Goal: Communication & Community: Connect with others

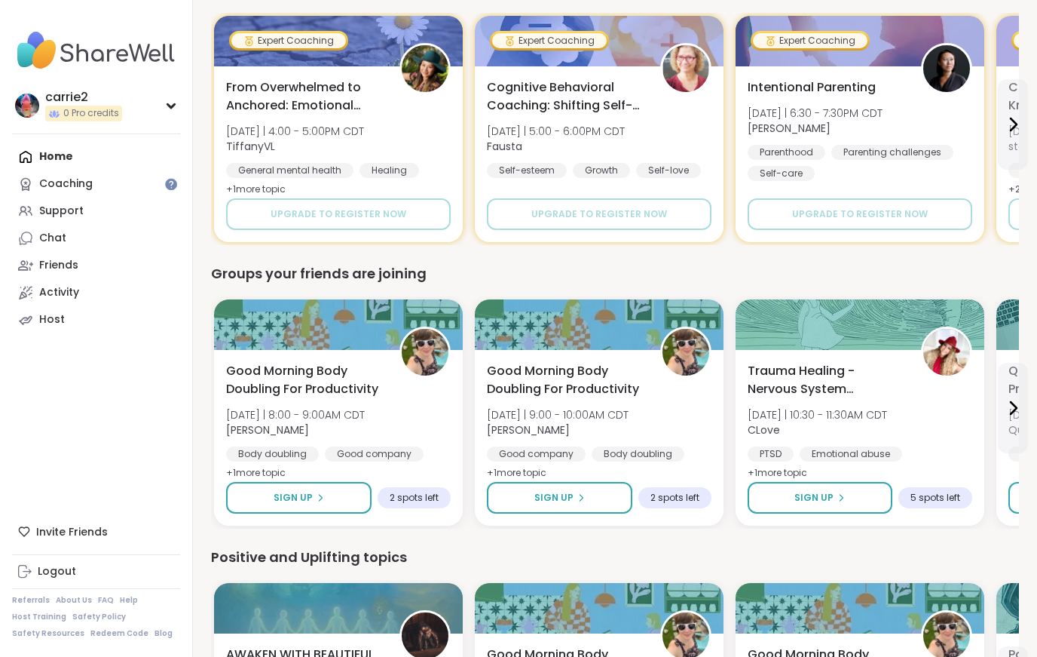
scroll to position [744, 0]
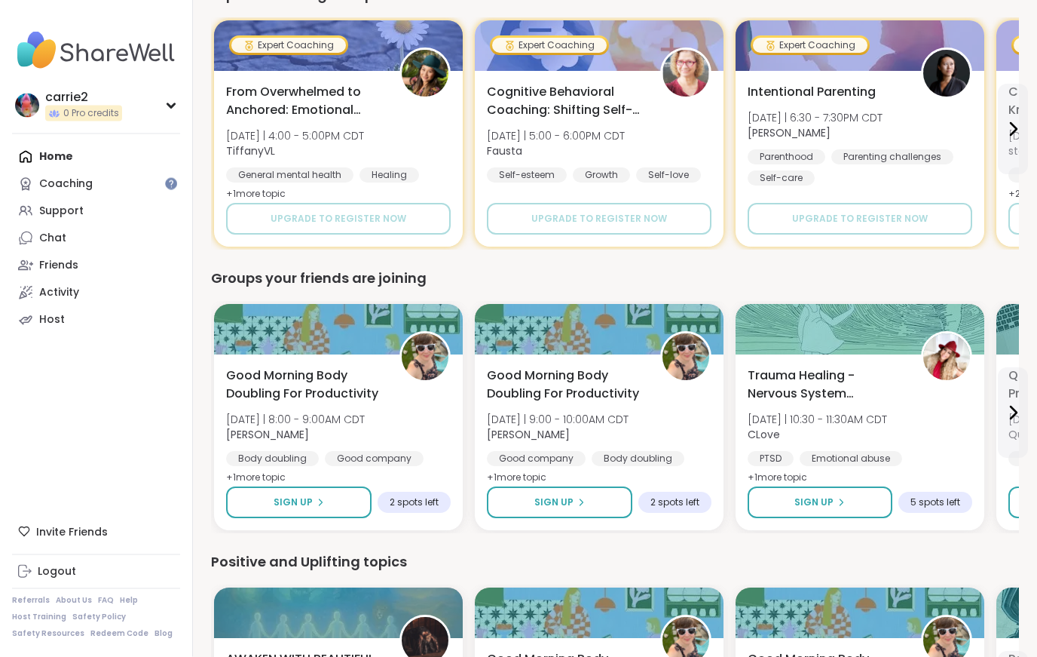
click at [57, 265] on div "Friends" at bounding box center [58, 265] width 39 height 15
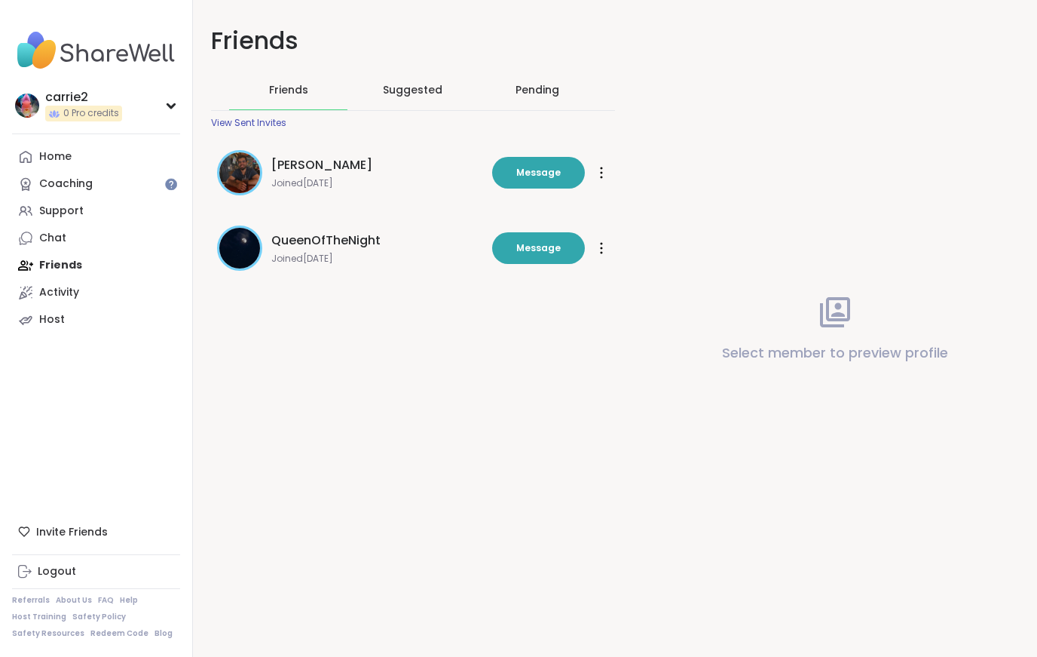
click at [287, 168] on span "[PERSON_NAME]" at bounding box center [321, 165] width 101 height 18
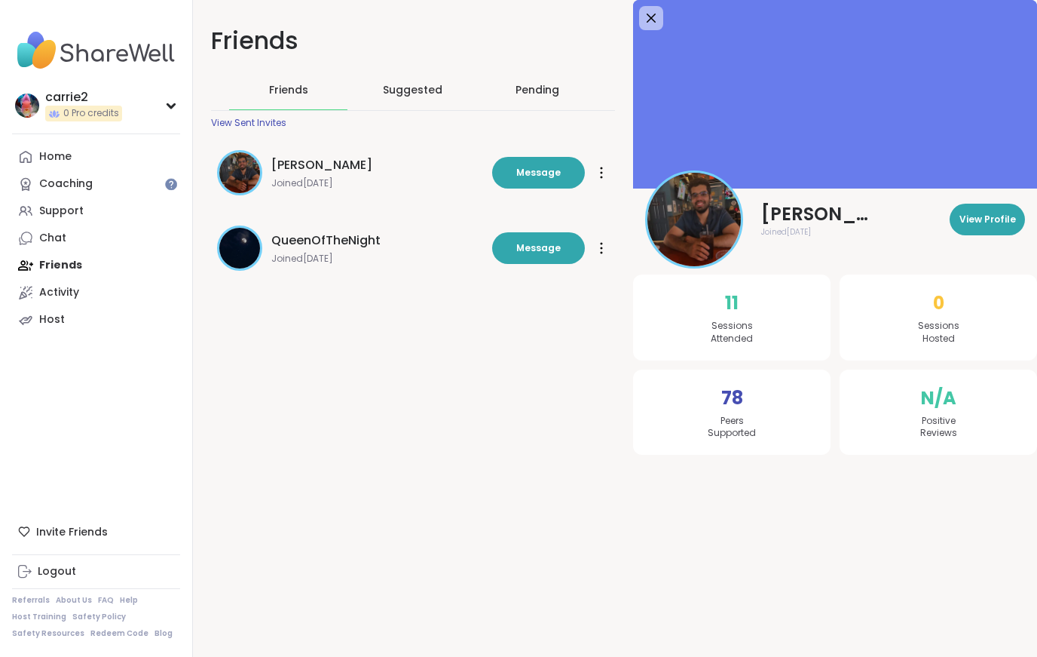
click at [716, 324] on span "Sessions Attended" at bounding box center [732, 333] width 42 height 26
click at [718, 418] on span "Peers Supported" at bounding box center [732, 428] width 48 height 26
click at [979, 223] on span "View Profile" at bounding box center [988, 220] width 57 height 14
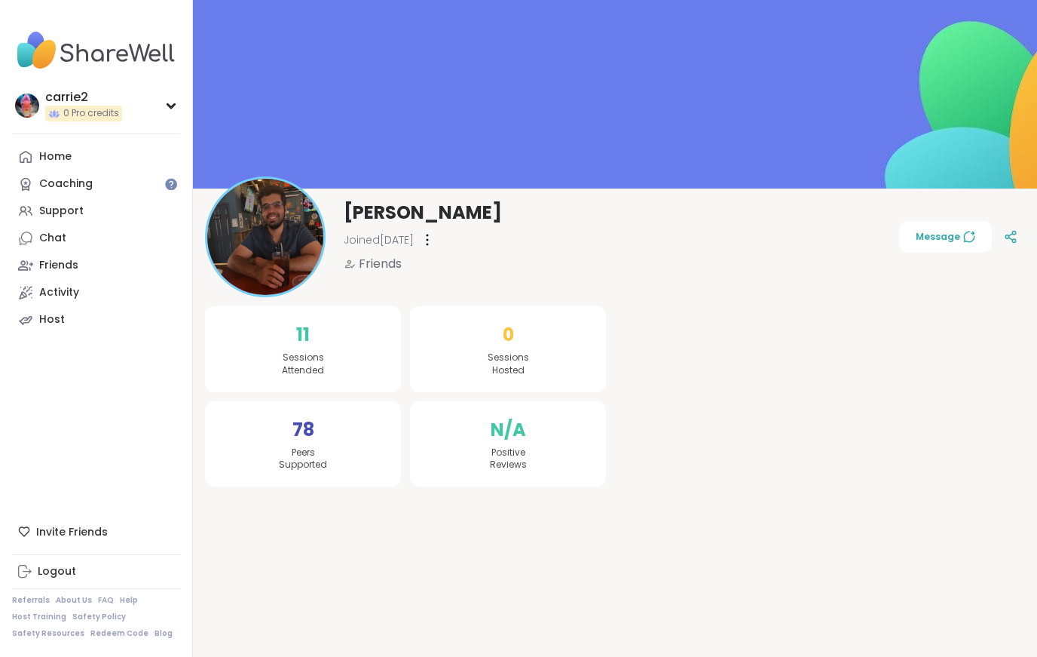
click at [293, 443] on div "78 Peers Supported" at bounding box center [303, 444] width 196 height 86
click at [287, 459] on span "Peers Supported" at bounding box center [303, 459] width 48 height 26
click at [435, 241] on div at bounding box center [427, 240] width 15 height 24
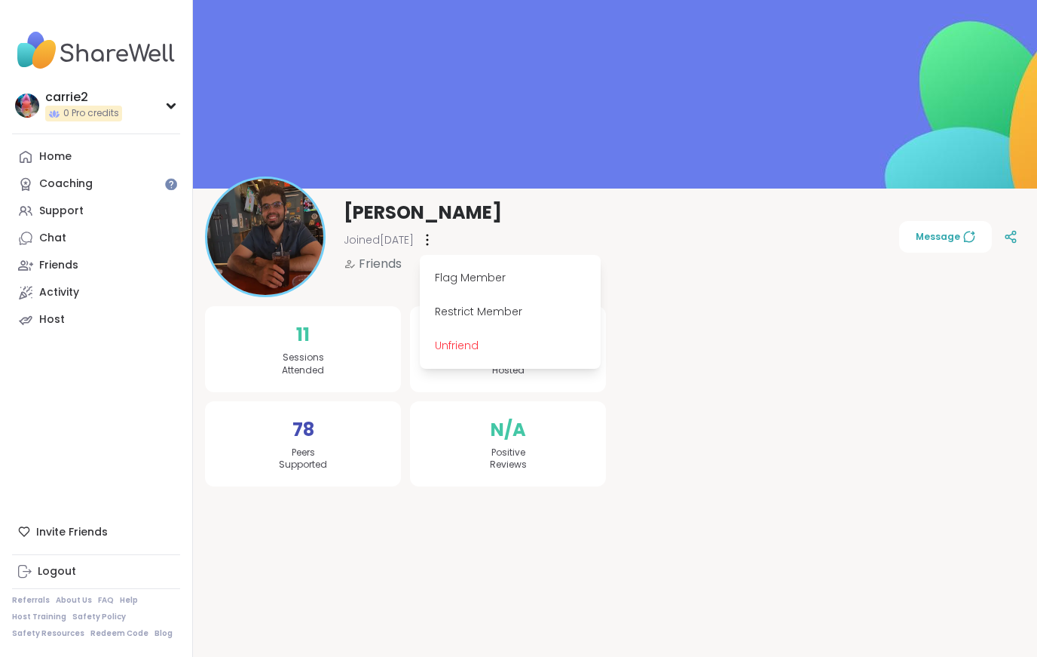
click at [675, 495] on div "11 Sessions Attended 78 Peers Supported 0 Sessions Hosted N/A Positive Reviews" at bounding box center [615, 381] width 844 height 241
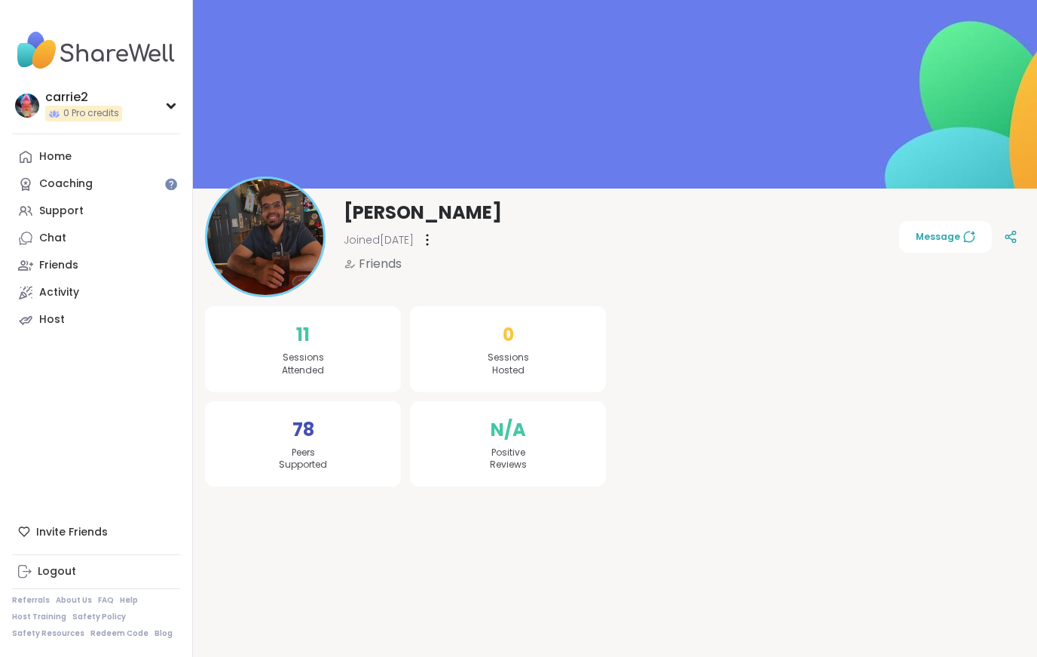
click at [51, 262] on div "Friends" at bounding box center [58, 265] width 39 height 15
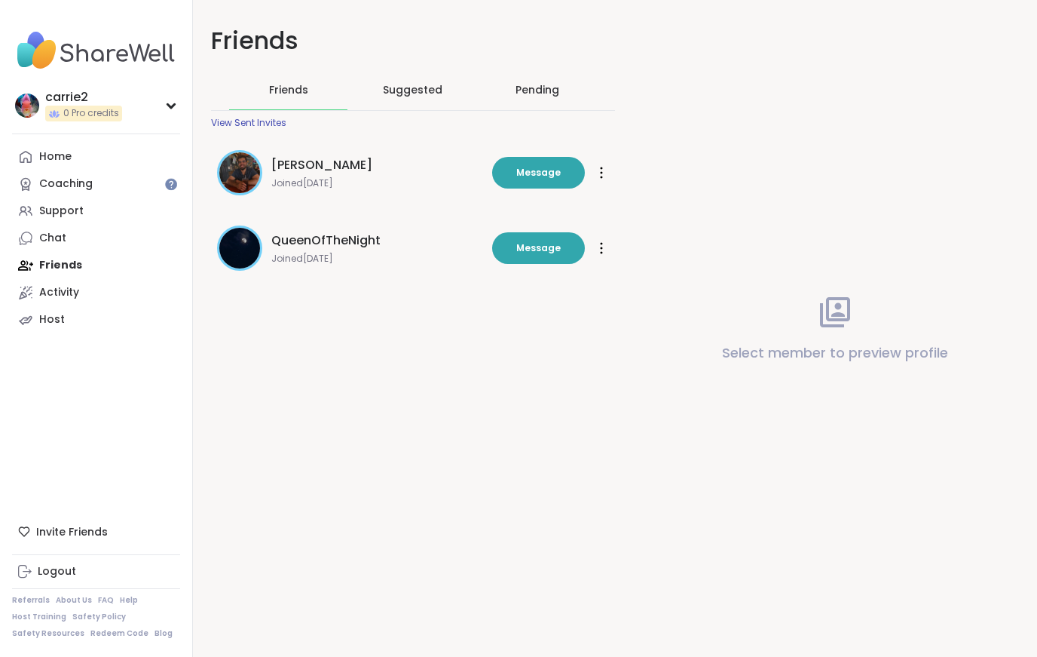
click at [290, 162] on span "[PERSON_NAME]" at bounding box center [321, 165] width 101 height 18
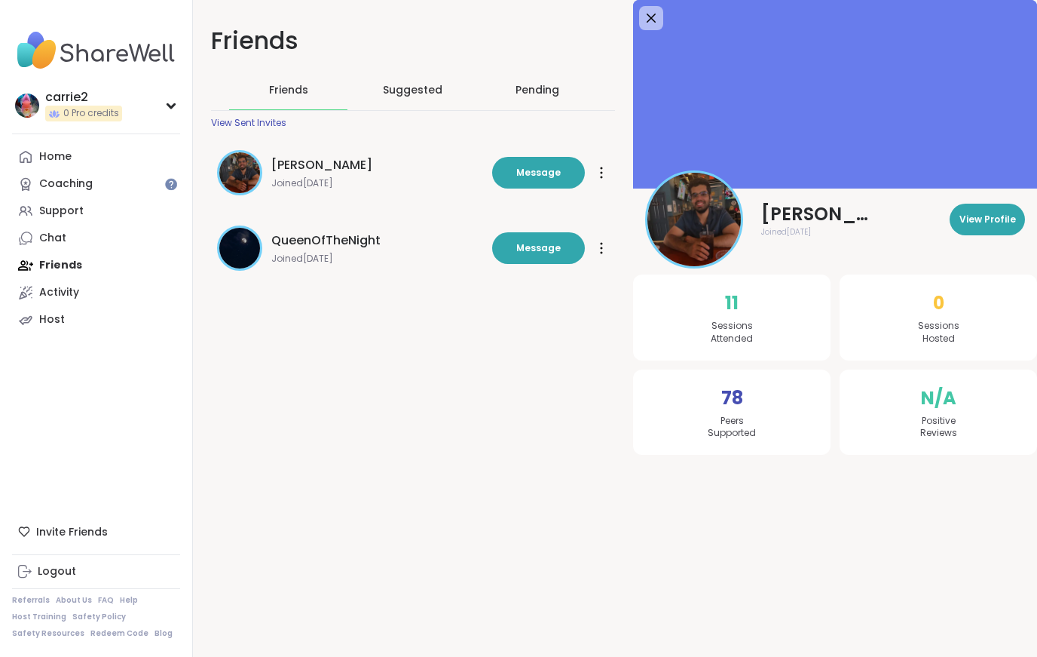
click at [57, 155] on div "Home" at bounding box center [55, 156] width 32 height 15
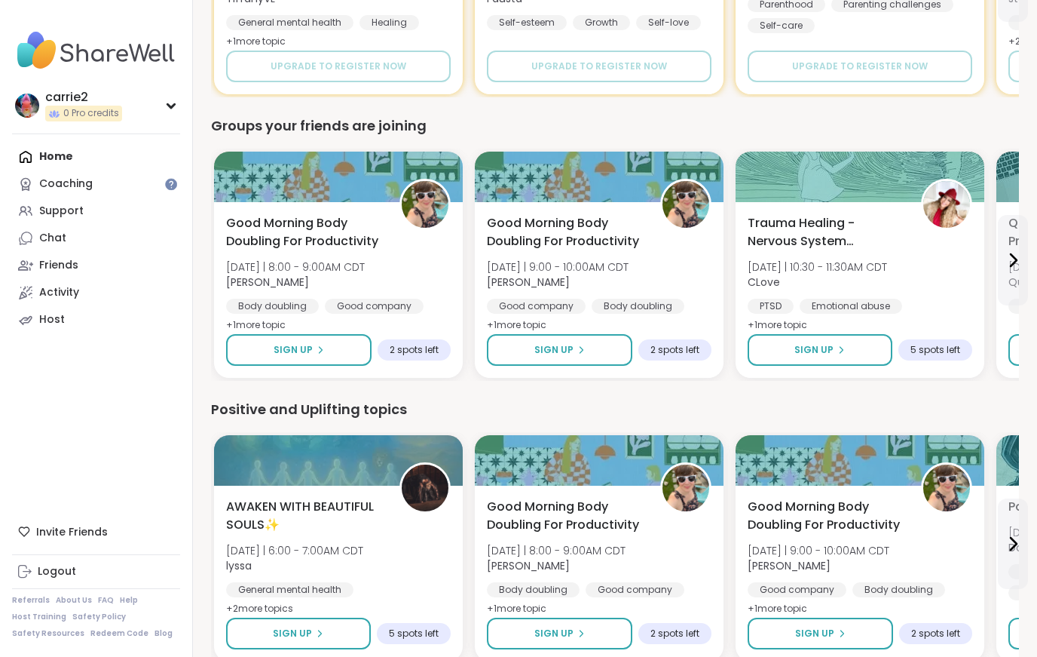
click at [133, 391] on div "carrie2 0 Pro credits Profile Membership Settings Help Home Coaching Support Ch…" at bounding box center [96, 328] width 193 height 657
click at [275, 223] on span "Good Morning Body Doubling For Productivity" at bounding box center [304, 232] width 157 height 36
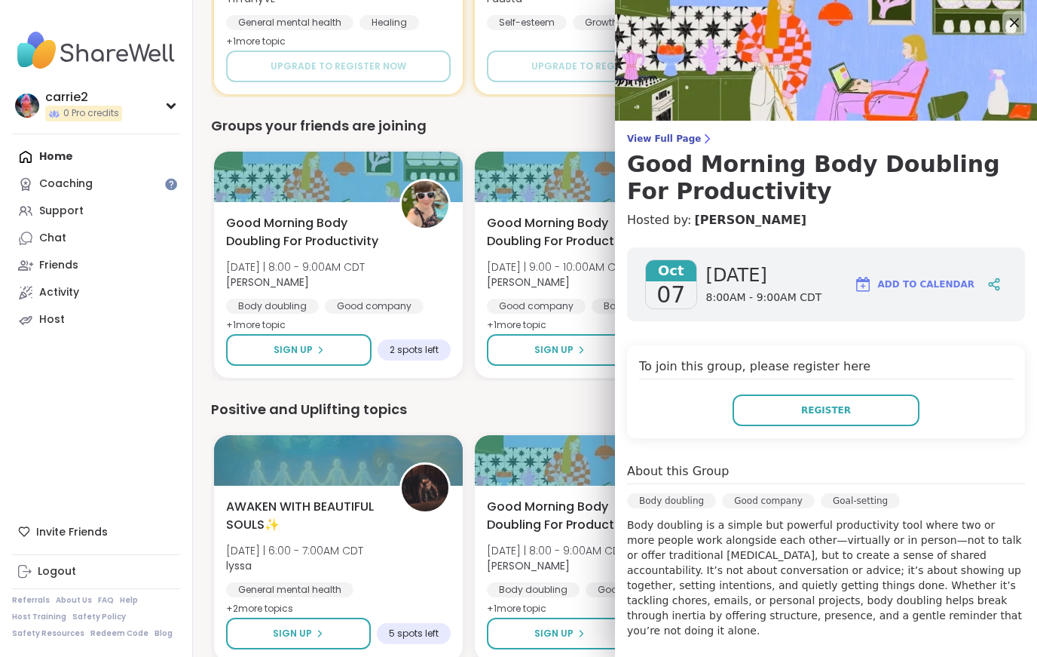
click at [92, 445] on div "carrie2 0 Pro credits Profile Membership Settings Help Home Coaching Support Ch…" at bounding box center [96, 328] width 193 height 657
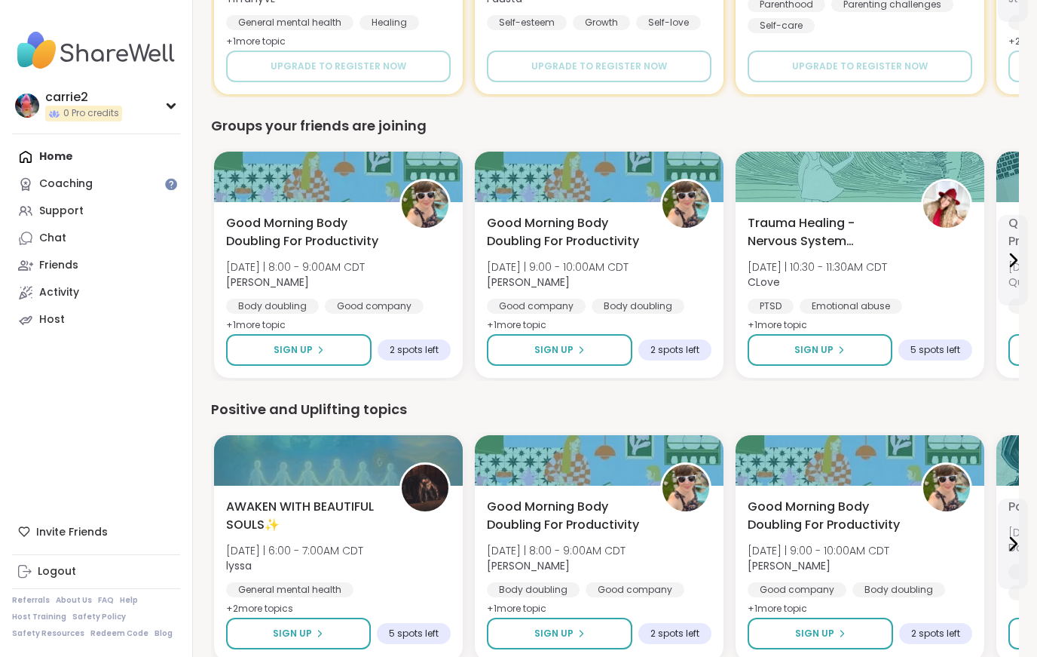
click at [415, 353] on span "2 spots left" at bounding box center [414, 350] width 49 height 12
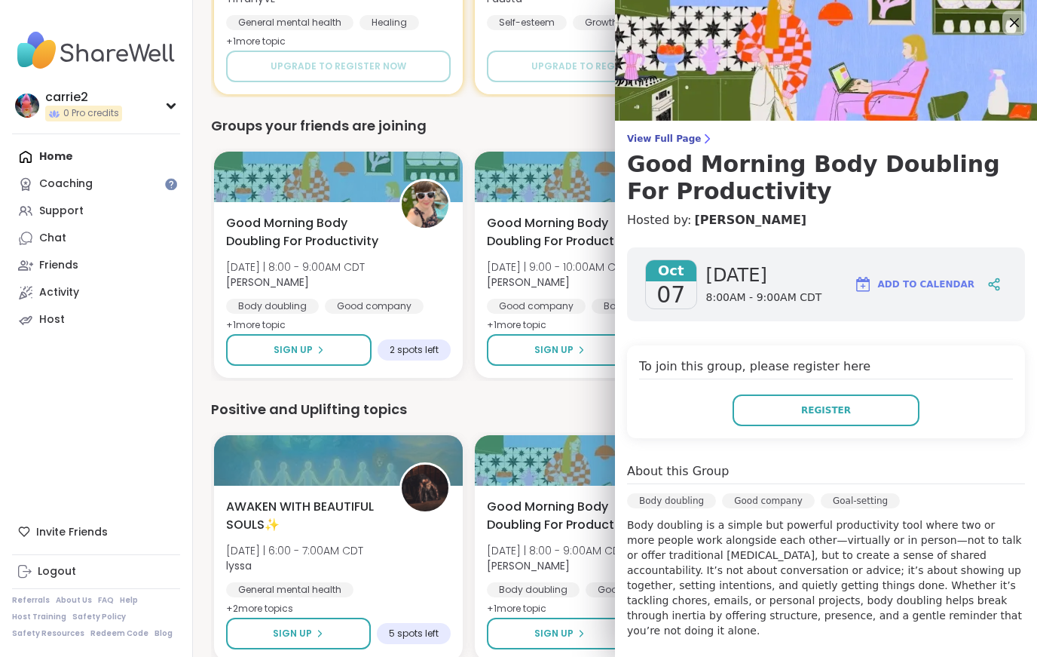
click at [112, 440] on div "carrie2 0 Pro credits Profile Membership Settings Help Home Coaching Support Ch…" at bounding box center [96, 328] width 193 height 657
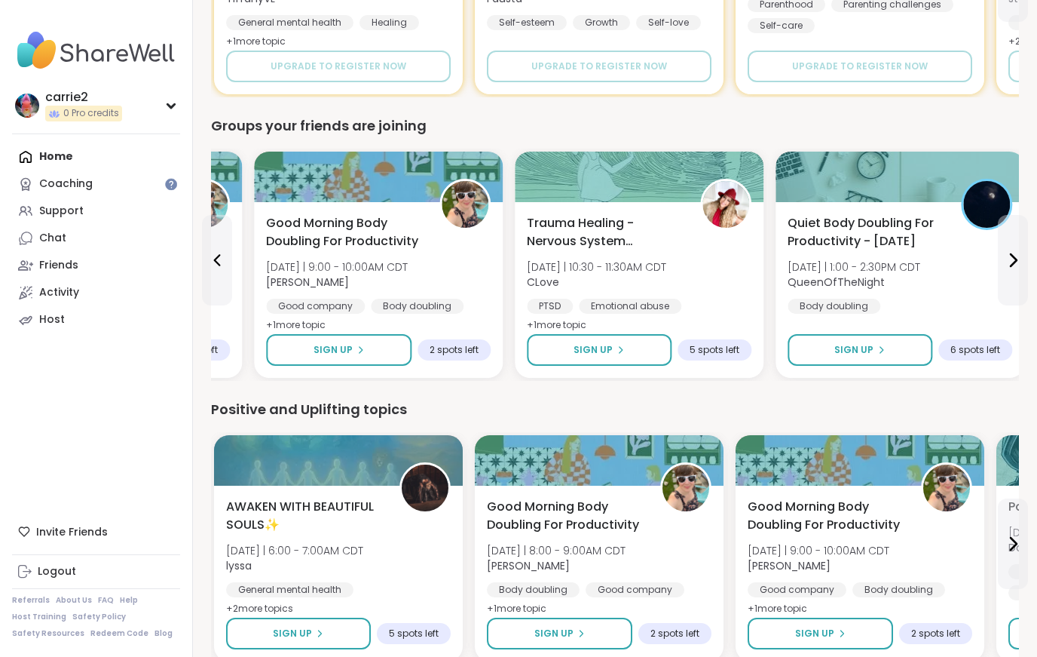
click at [711, 360] on div "5 spots left" at bounding box center [715, 349] width 74 height 21
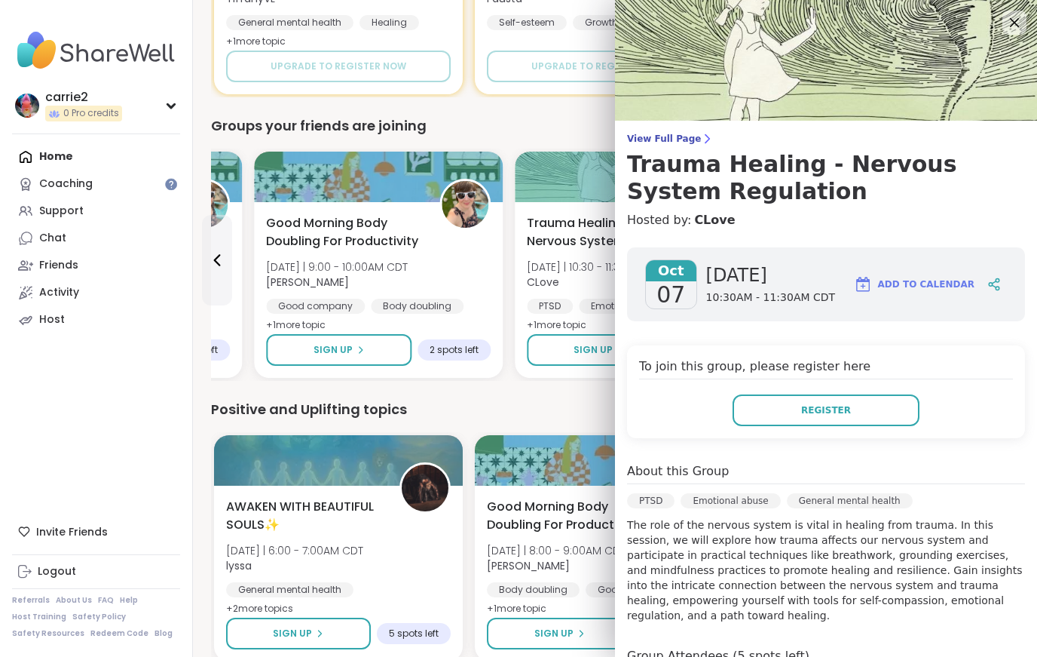
click at [524, 404] on div "Positive and Uplifting topics" at bounding box center [615, 409] width 808 height 21
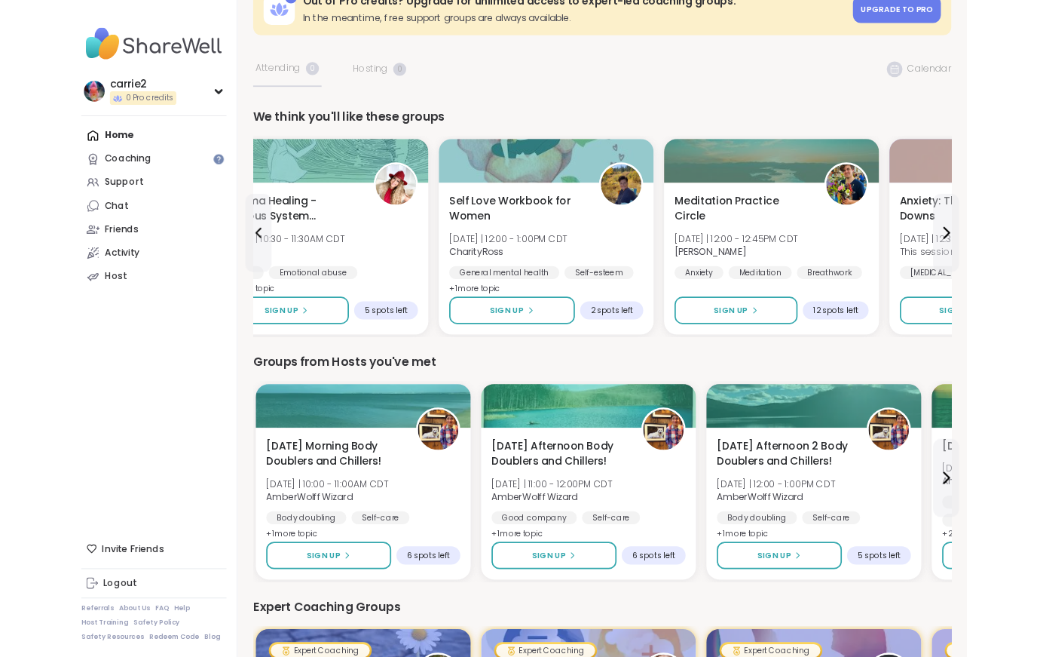
scroll to position [35, 0]
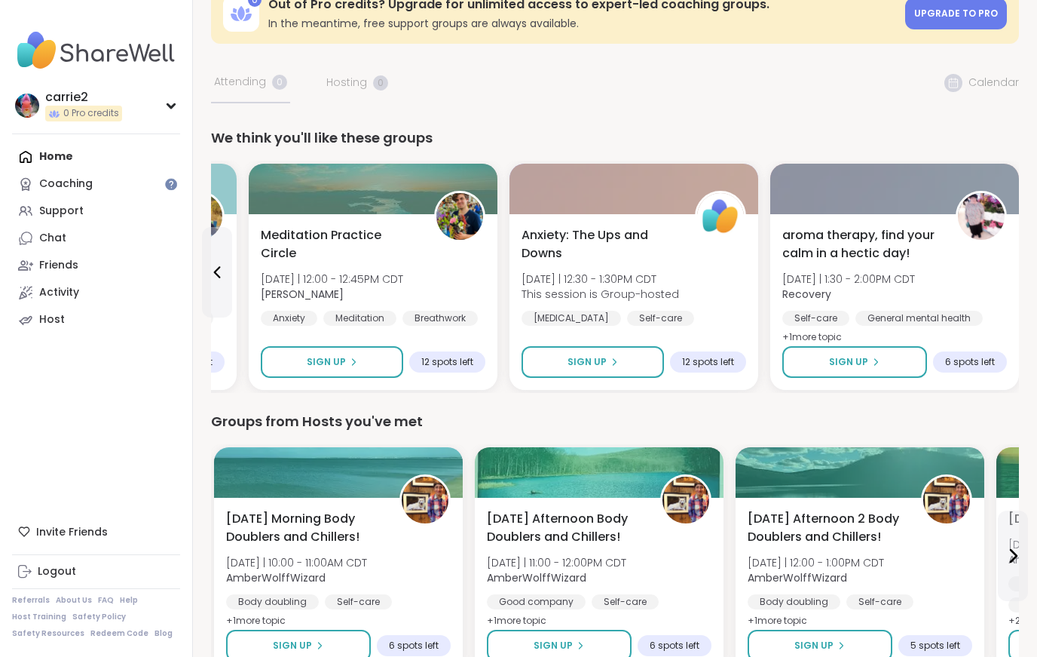
click at [697, 375] on div "Sign Up 12 spots left" at bounding box center [634, 362] width 225 height 32
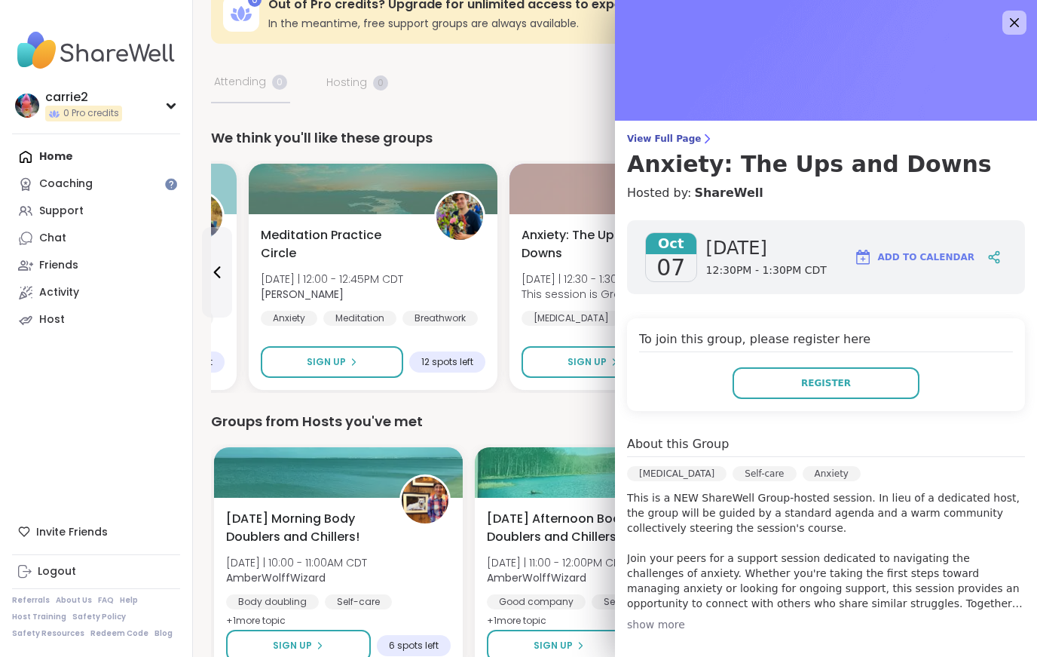
click at [577, 434] on div "Groups from Hosts you've met [DATE] Morning Body Doublers and Chillers! [DATE] …" at bounding box center [615, 543] width 808 height 265
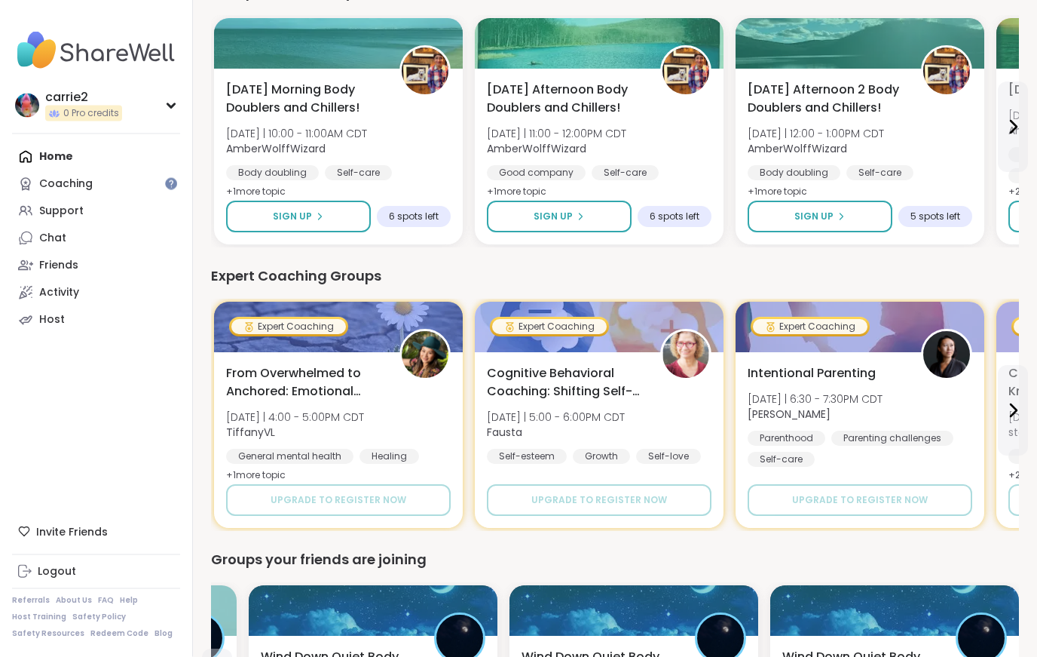
scroll to position [464, 0]
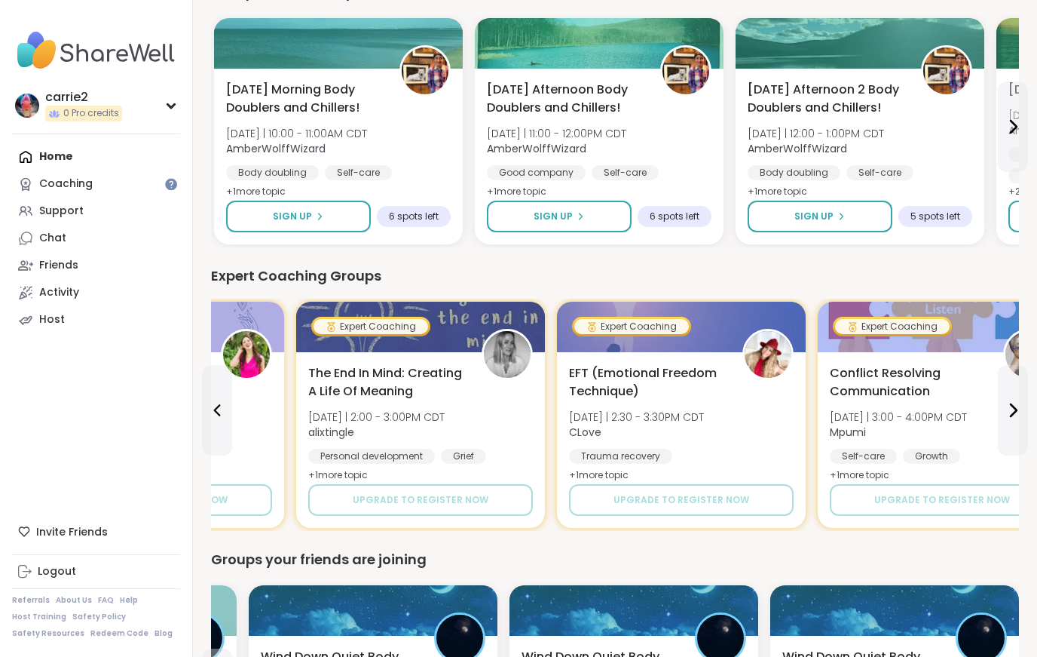
click at [54, 244] on div "Chat" at bounding box center [52, 238] width 27 height 15
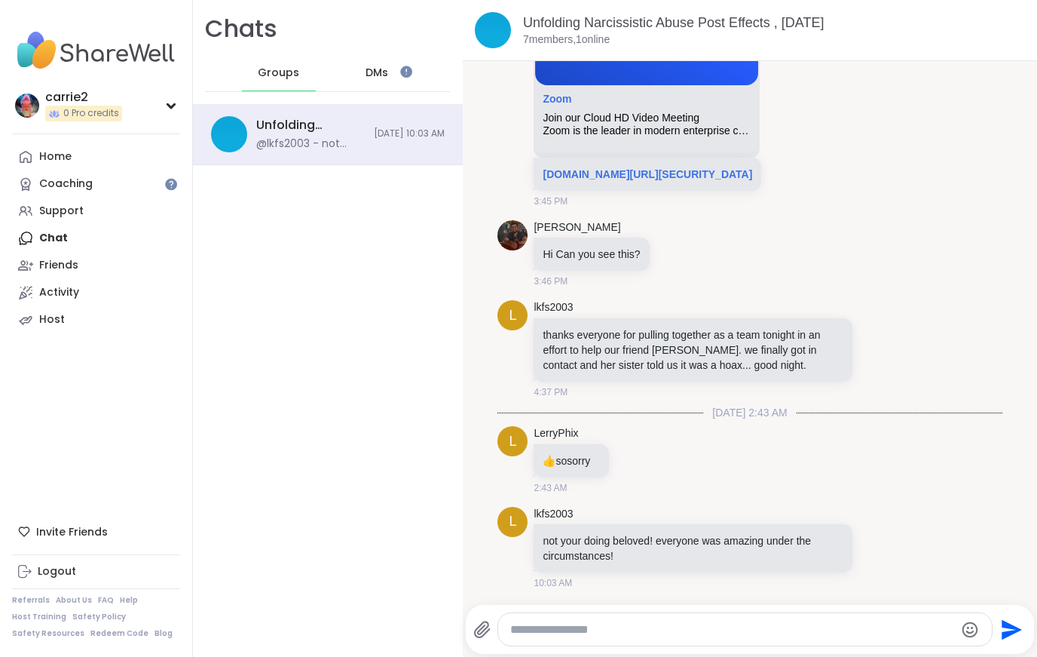
click at [686, 23] on link "Unfolding Narcissistic Abuse Post Effects , [DATE]" at bounding box center [674, 22] width 302 height 15
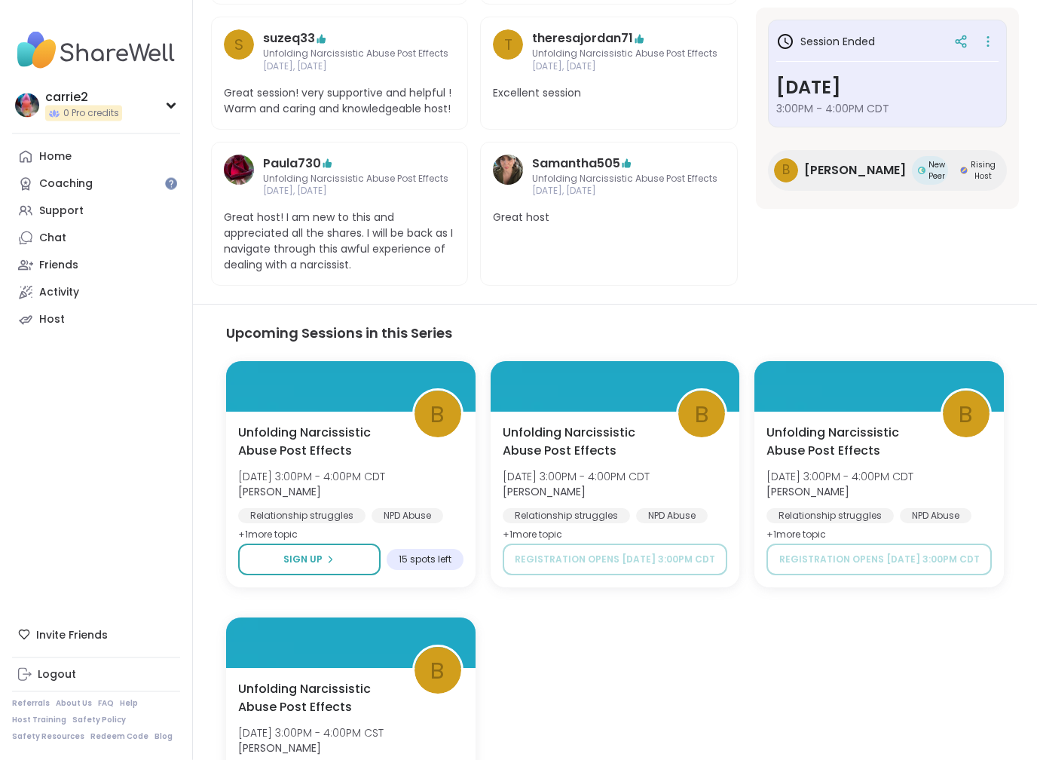
scroll to position [621, 0]
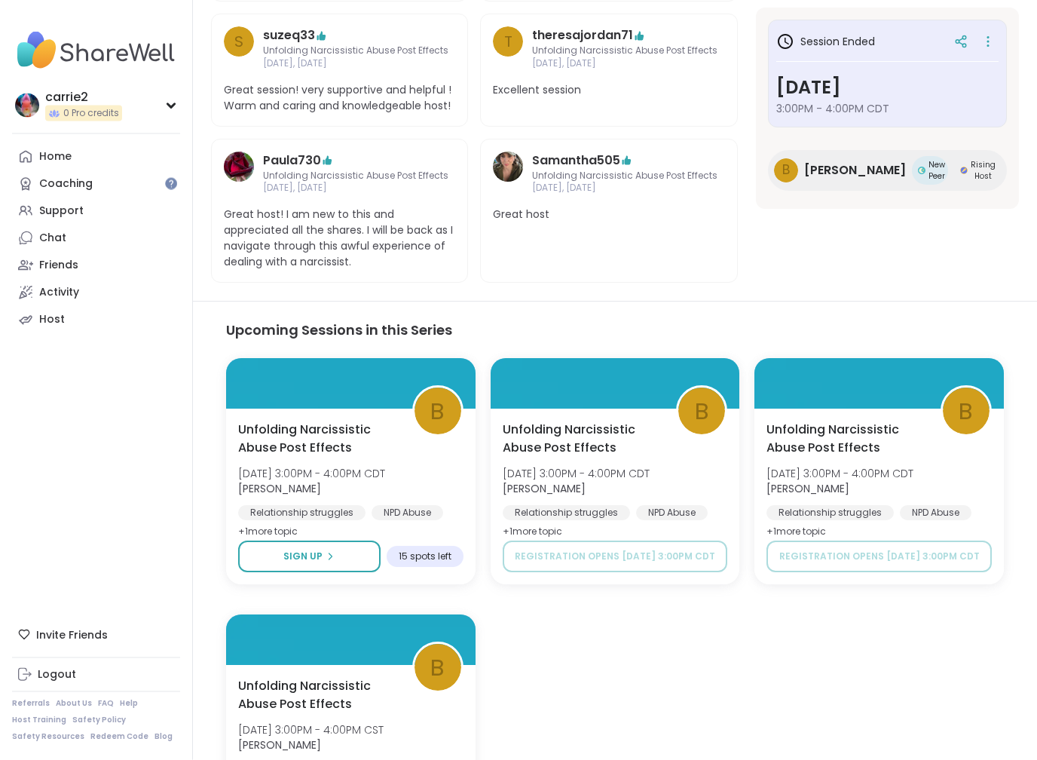
click at [44, 161] on div "Home" at bounding box center [55, 156] width 32 height 15
